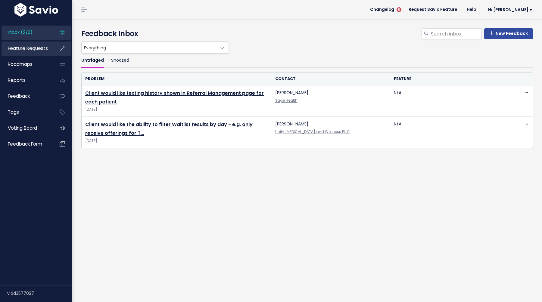
click at [26, 50] on span "Feature Requests" at bounding box center [28, 48] width 40 height 6
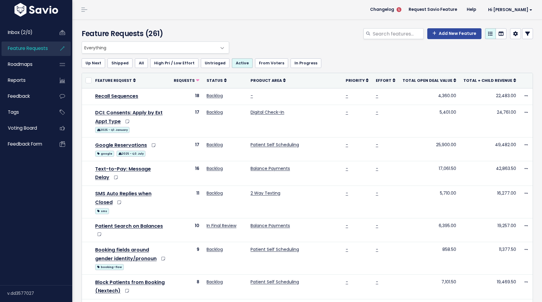
click at [528, 36] on link at bounding box center [527, 33] width 11 height 11
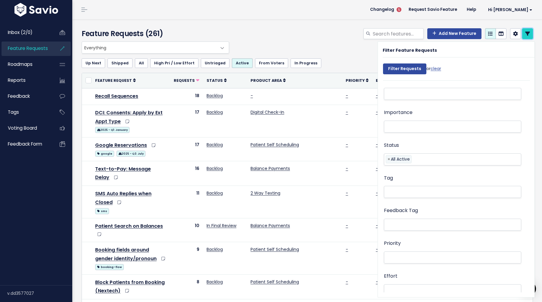
scroll to position [130, 0]
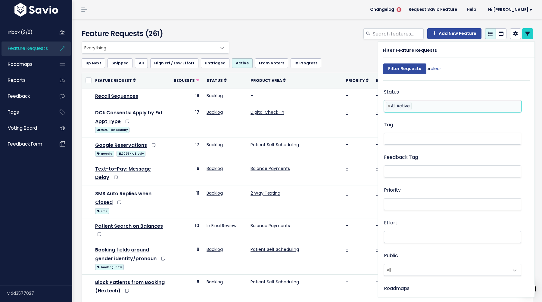
click at [401, 104] on li "× All Active" at bounding box center [398, 106] width 26 height 8
click at [389, 106] on span "×" at bounding box center [388, 106] width 3 height 8
select select "CUSTOMER_NOTIFIED"
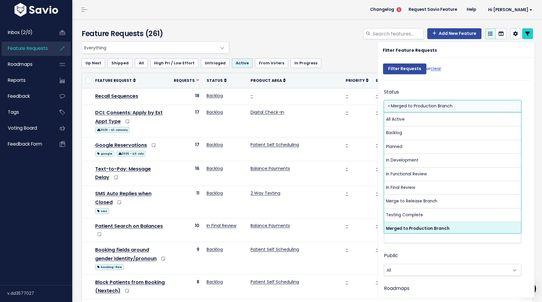
scroll to position [16, 0]
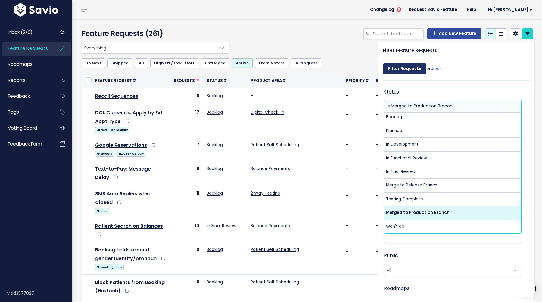
click at [400, 67] on input "Filter Requests" at bounding box center [404, 68] width 43 height 11
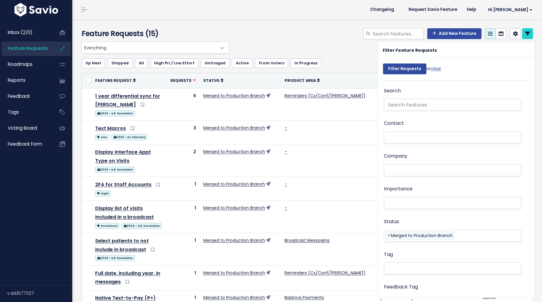
select select
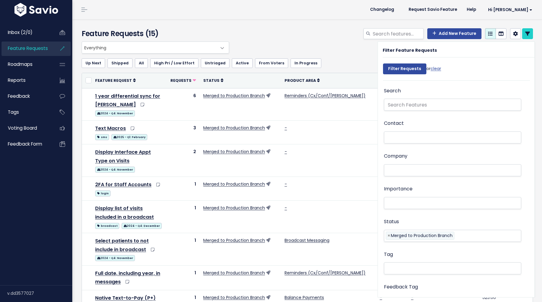
select select
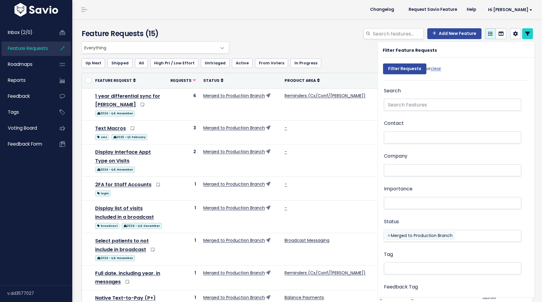
select select
click at [361, 54] on div "Up Next Shipped All High Pri / Low Effort Untriaged Active From [GEOGRAPHIC_DAT…" at bounding box center [307, 63] width 451 height 19
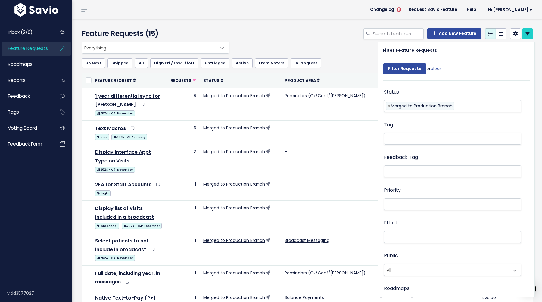
click at [358, 48] on div "Everything No Product Area 2 Way Texting Balance Payments Broadcast Messaging D…" at bounding box center [305, 48] width 451 height 12
click at [526, 36] on link at bounding box center [527, 33] width 11 height 11
